Goal: Communication & Community: Answer question/provide support

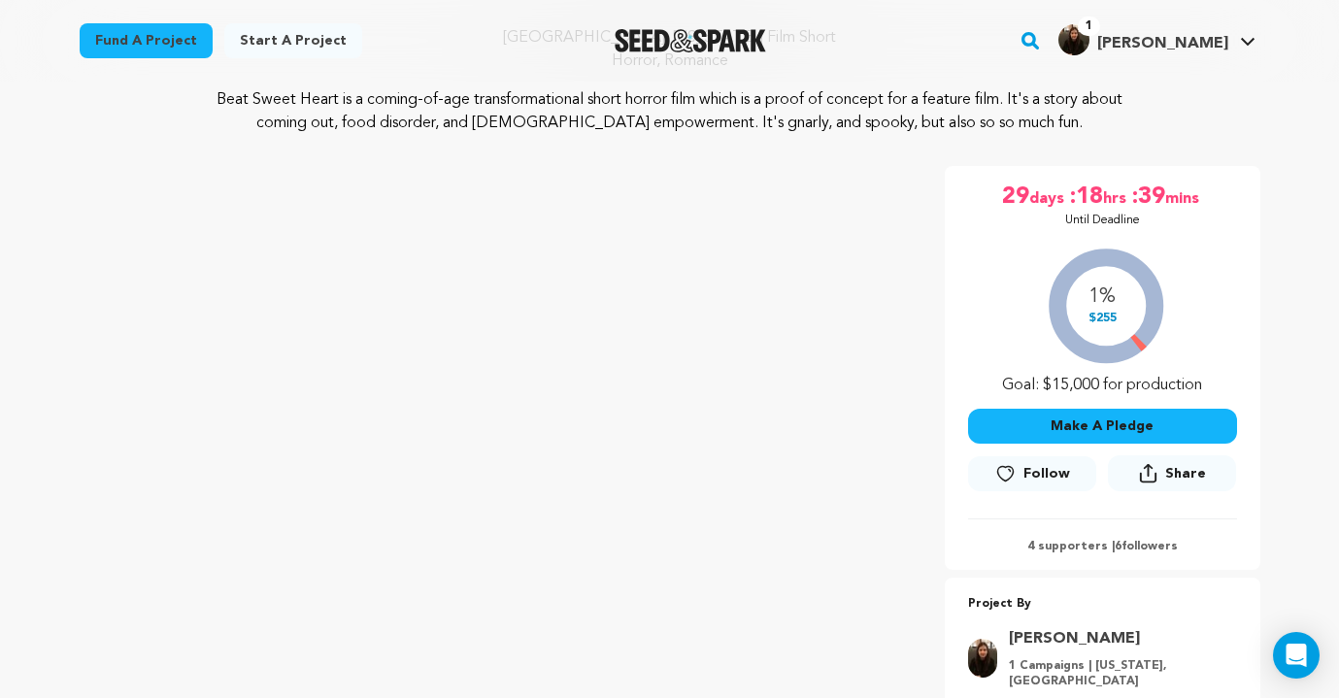
scroll to position [170, 0]
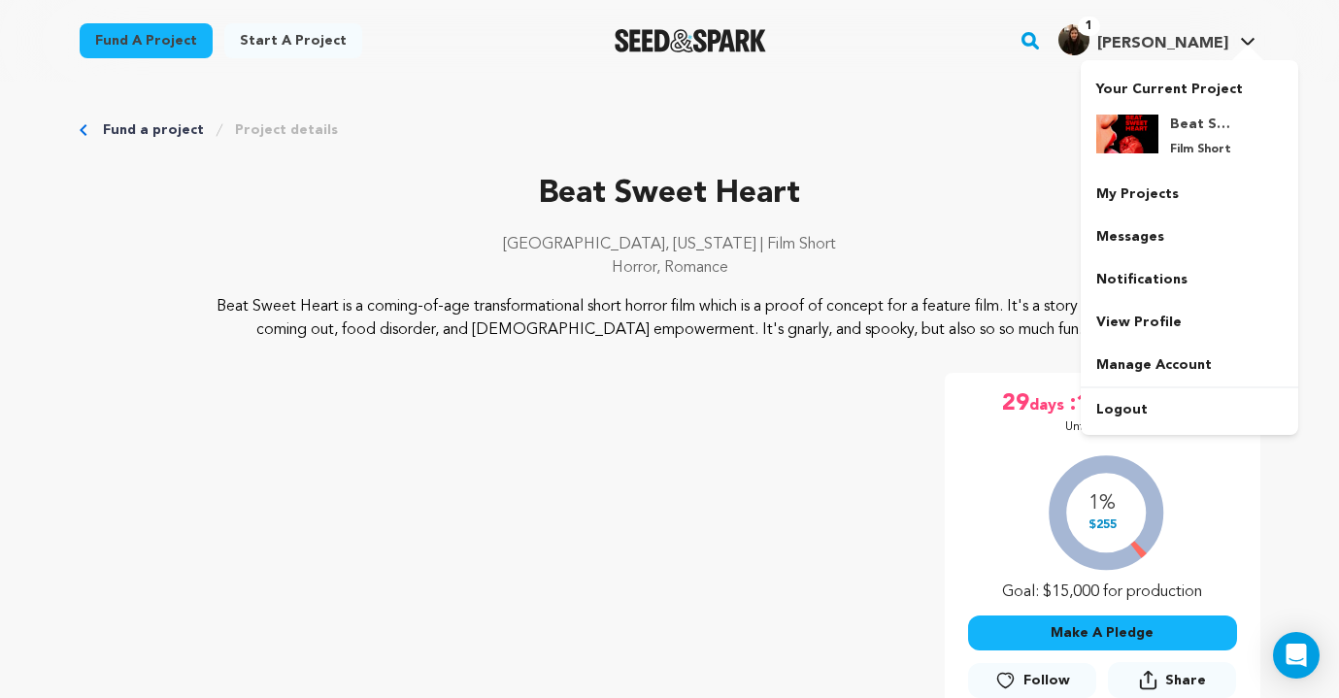
click at [1090, 37] on img "Mariya S.'s Profile" at bounding box center [1074, 39] width 31 height 31
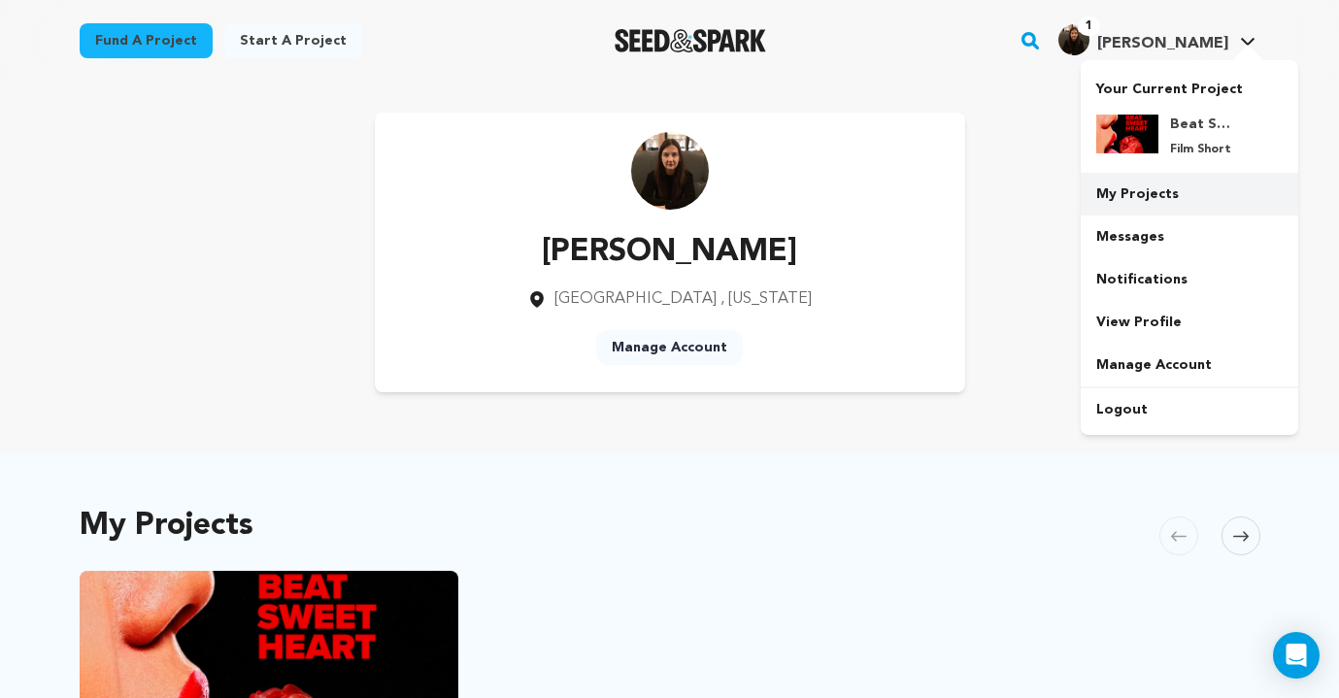
click at [1141, 191] on link "My Projects" at bounding box center [1190, 194] width 218 height 43
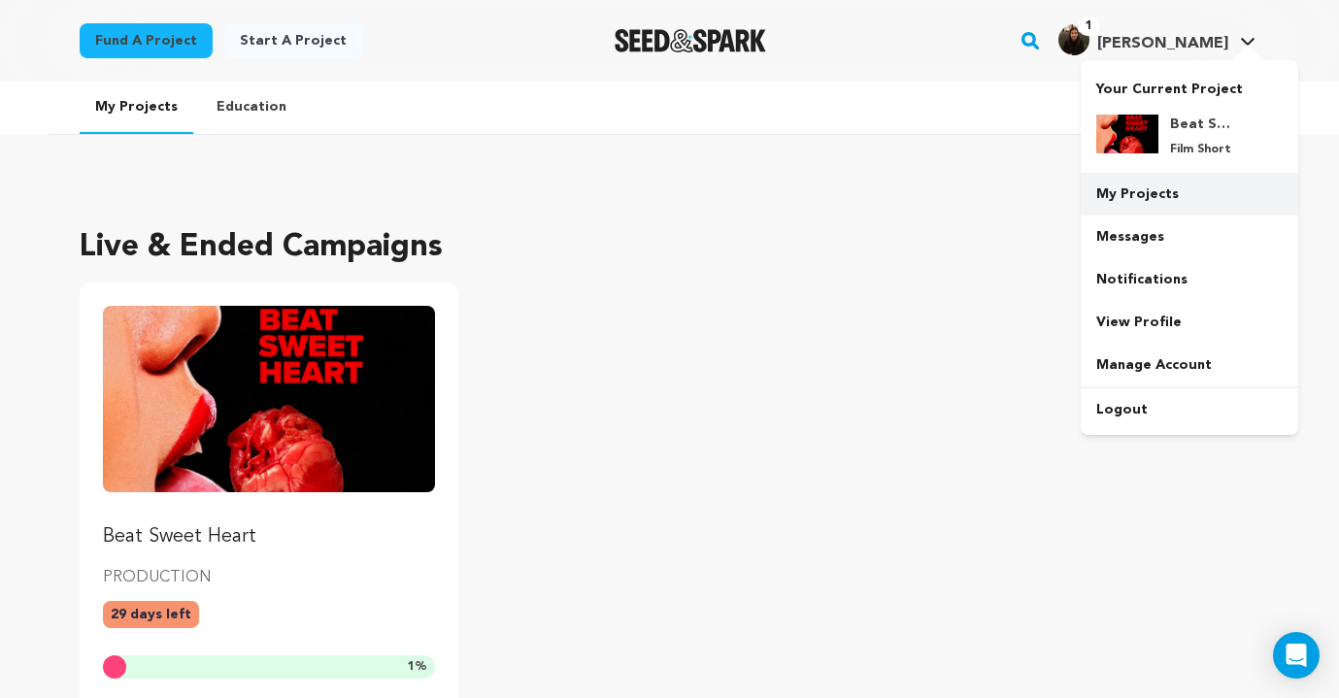
click at [1147, 186] on link "My Projects" at bounding box center [1190, 194] width 218 height 43
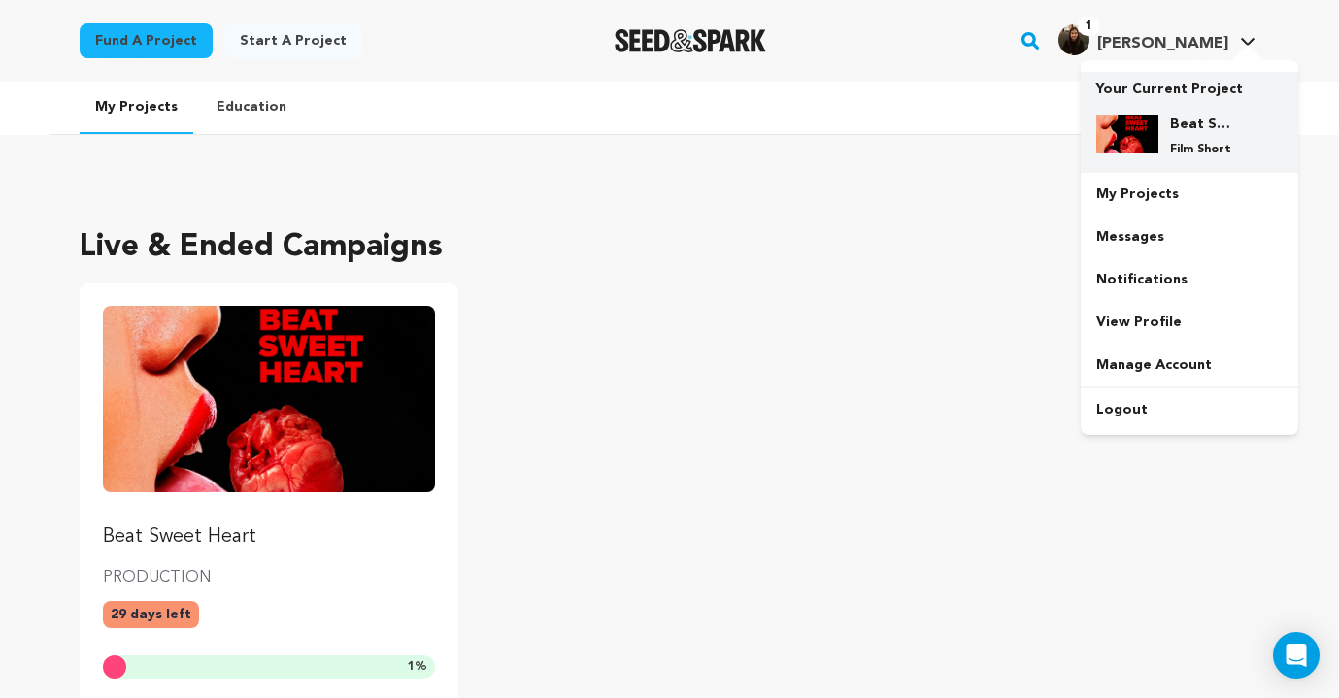
click at [1180, 138] on div "Beat Sweet Heart Film Short" at bounding box center [1205, 136] width 93 height 43
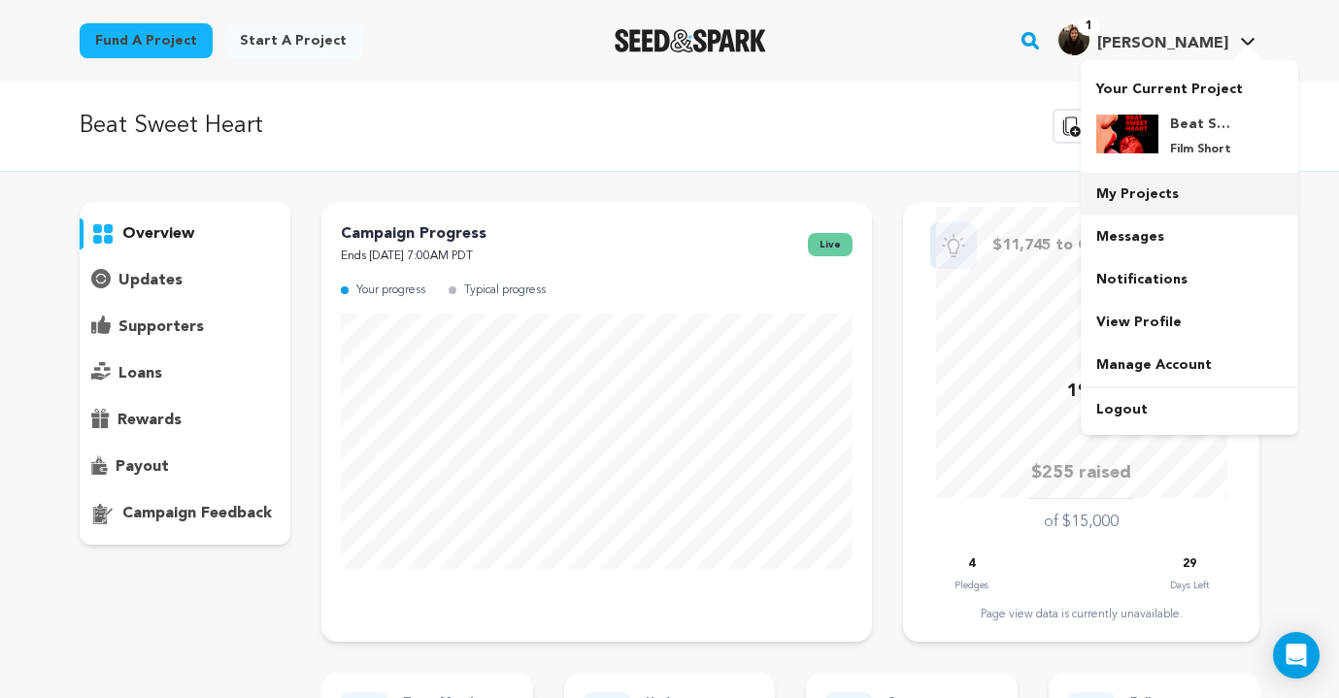
click at [1139, 186] on link "My Projects" at bounding box center [1190, 194] width 218 height 43
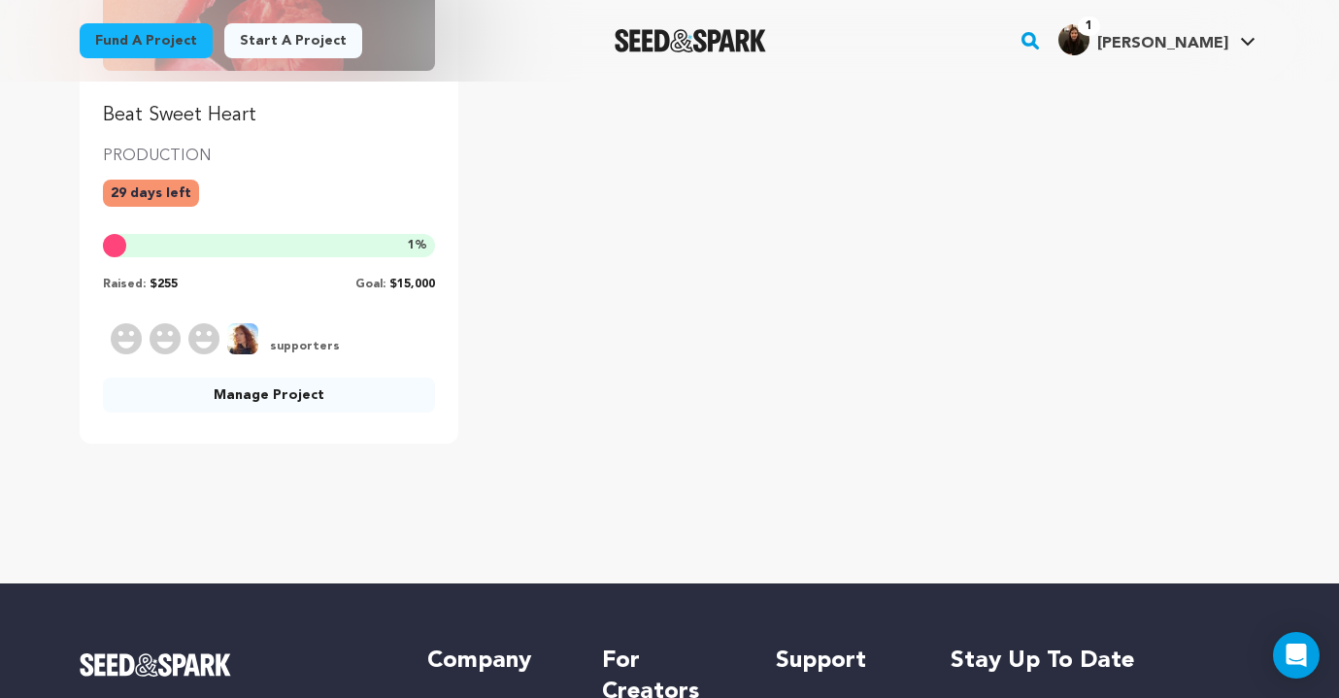
scroll to position [479, 0]
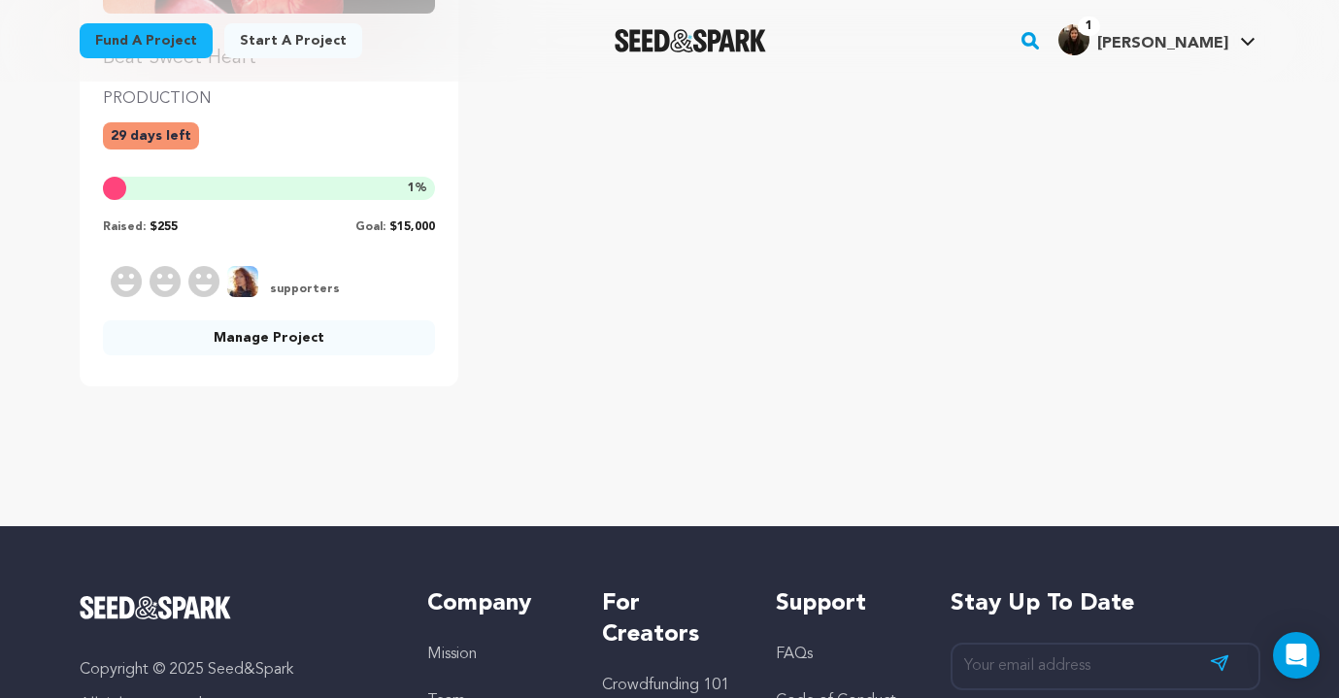
click at [358, 351] on link "Manage Project" at bounding box center [269, 338] width 333 height 35
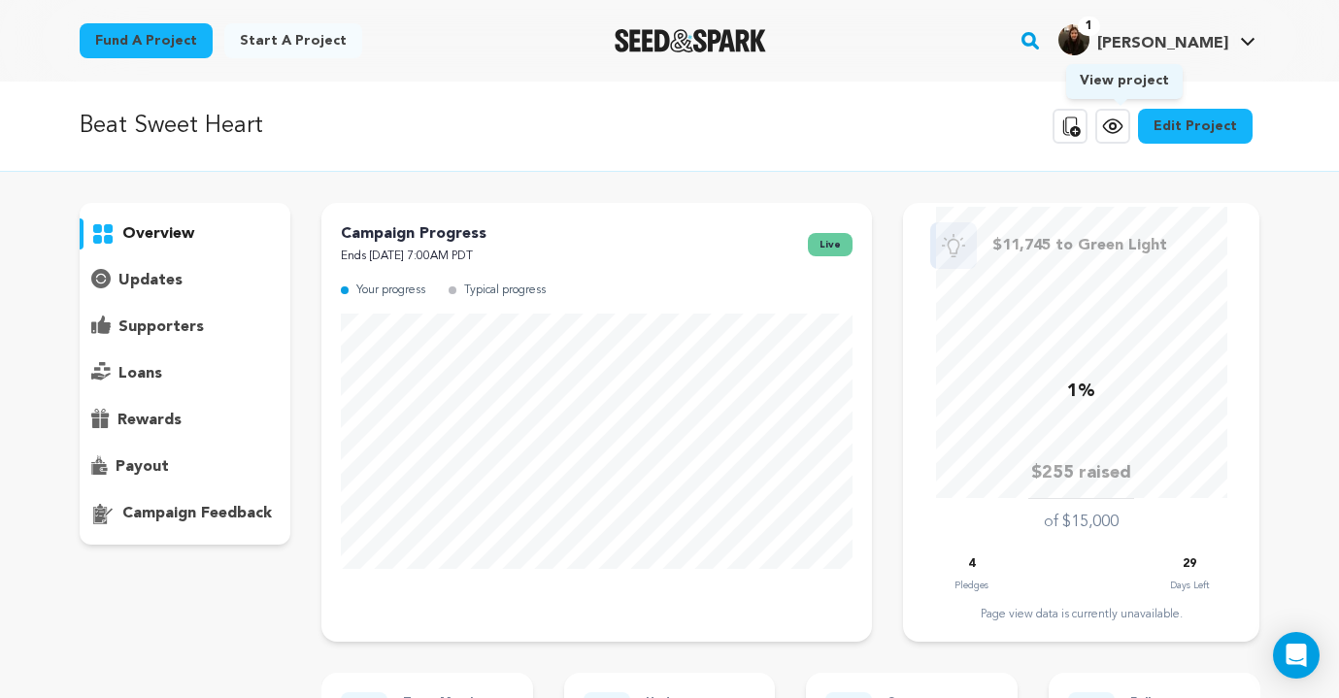
click at [1120, 143] on link "View project" at bounding box center [1113, 126] width 35 height 35
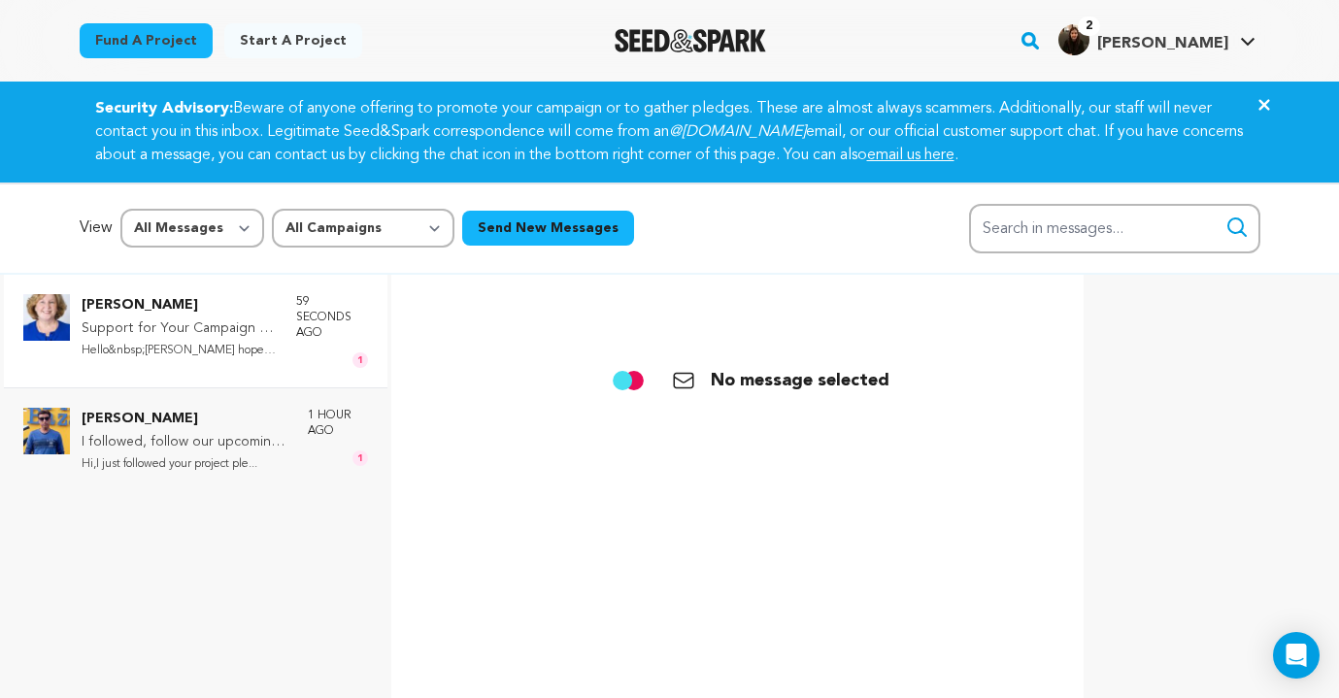
click at [241, 340] on p "Hello&nbsp;[PERSON_NAME] hope this..." at bounding box center [179, 351] width 195 height 22
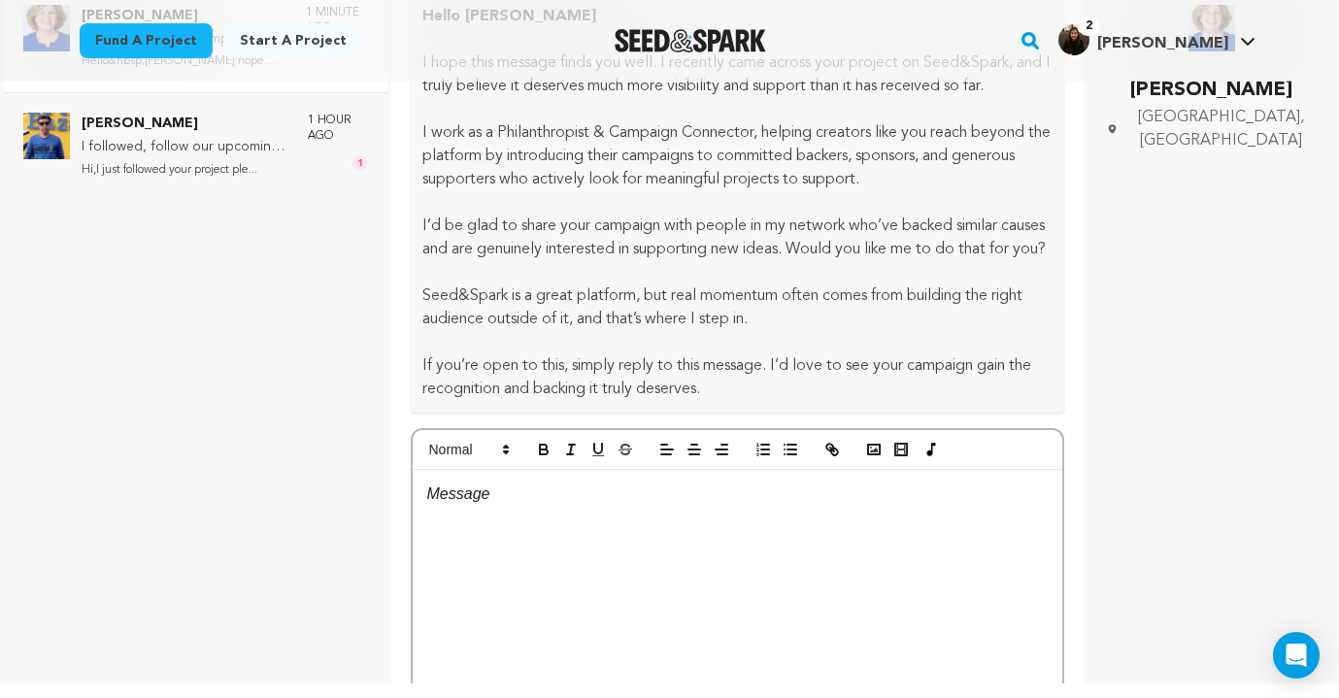
scroll to position [151, 0]
click at [583, 531] on div at bounding box center [738, 612] width 651 height 291
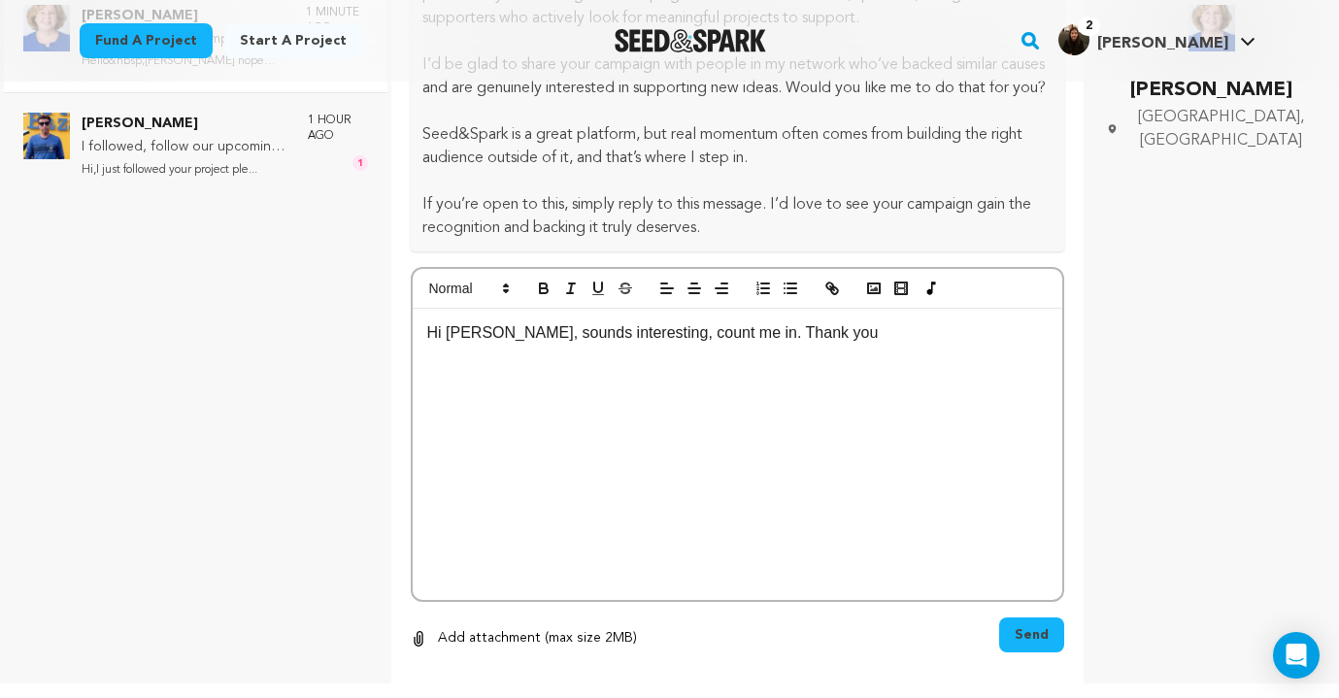
scroll to position [337, 0]
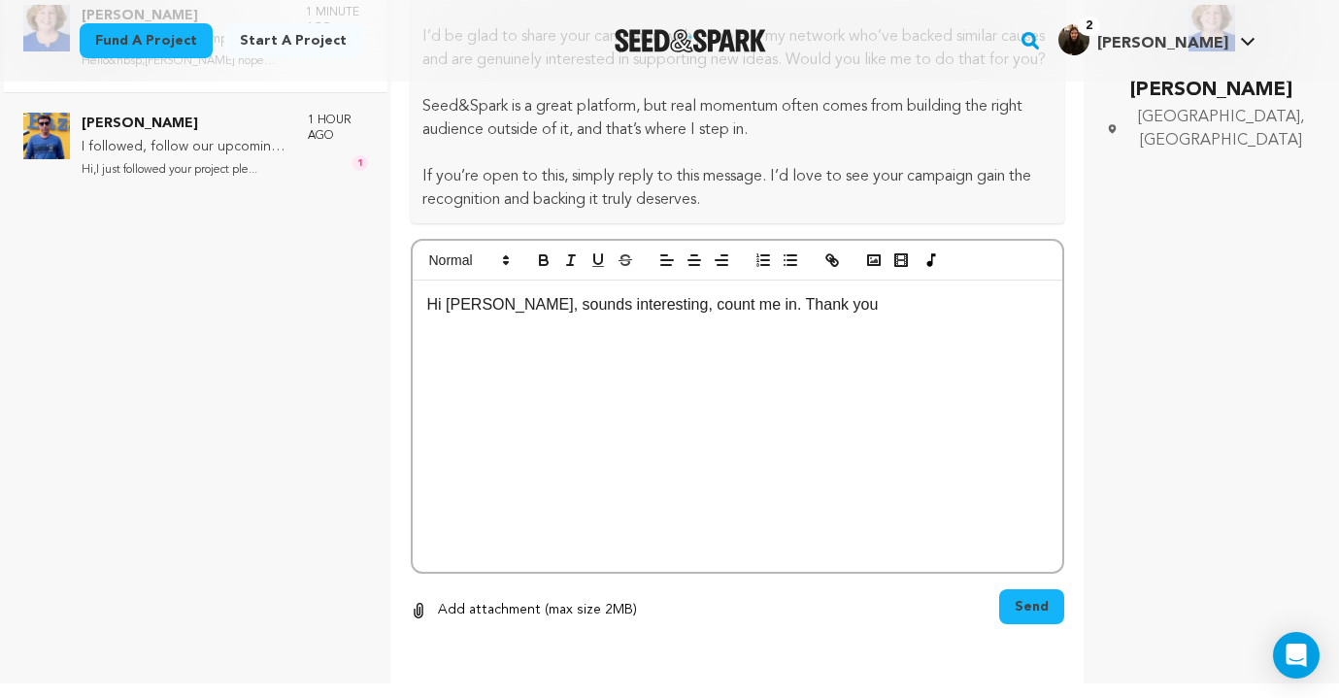
click at [1032, 617] on span "Send" at bounding box center [1032, 606] width 34 height 19
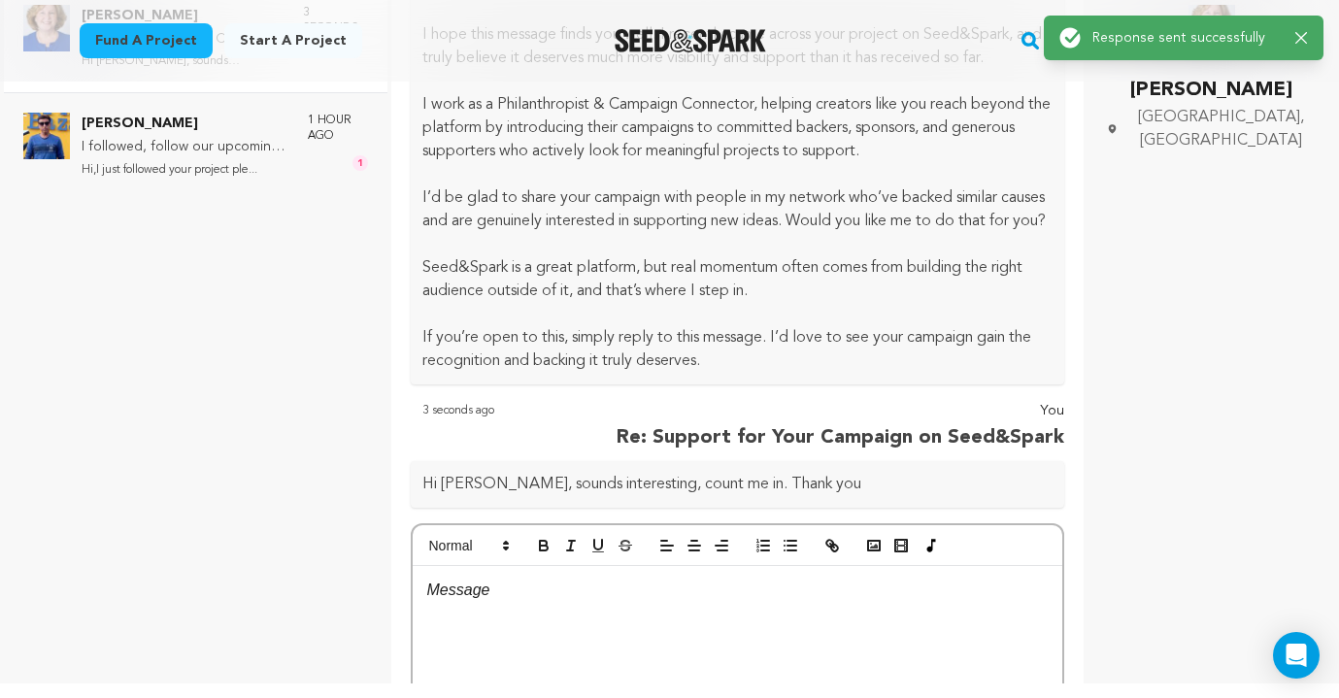
scroll to position [23, 0]
